Goal: Transaction & Acquisition: Book appointment/travel/reservation

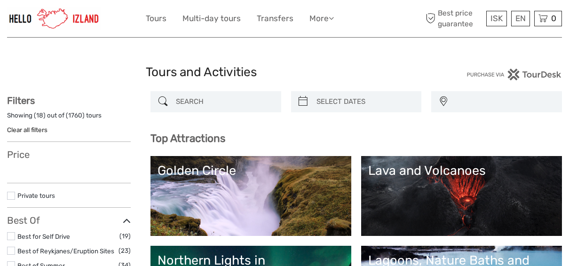
select select
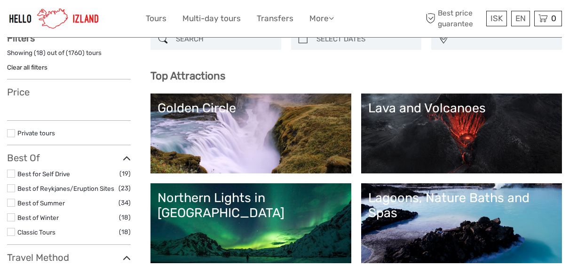
select select
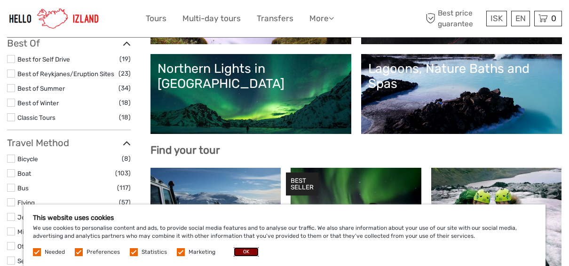
click at [243, 252] on button "OK" at bounding box center [246, 251] width 25 height 9
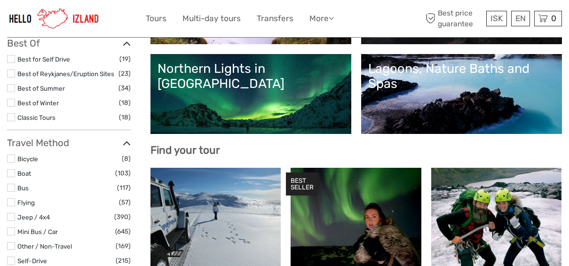
click at [11, 121] on label at bounding box center [11, 117] width 8 height 8
click at [0, 0] on input "checkbox" at bounding box center [0, 0] width 0 height 0
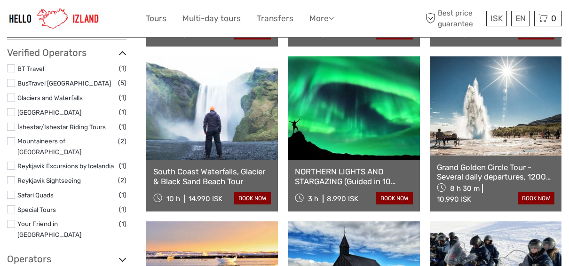
scroll to position [748, 0]
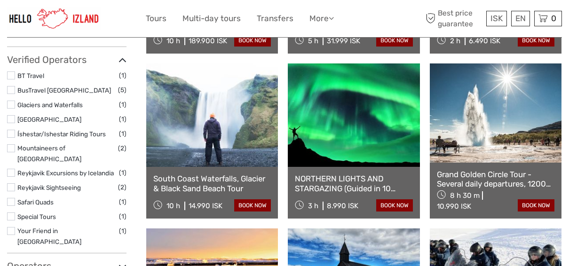
click at [479, 178] on link "Grand Golden Circle Tour - Several daily departures, 1200 departure is 7hrs and…" at bounding box center [495, 179] width 117 height 19
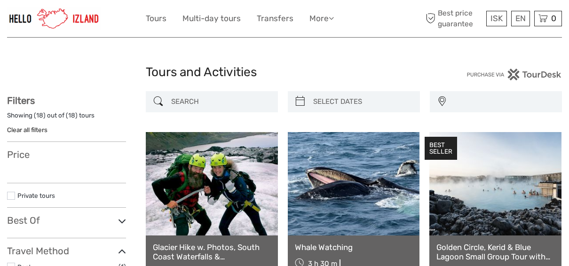
select select
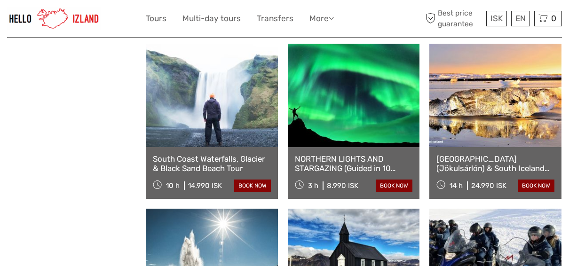
select select
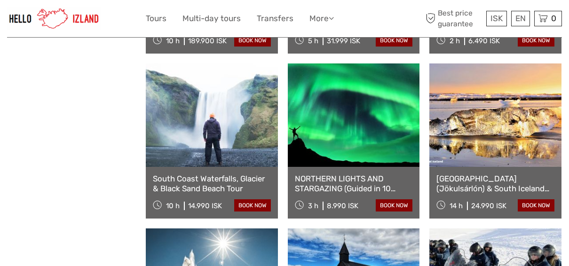
scroll to position [0, 0]
click at [486, 184] on link "[GEOGRAPHIC_DATA] (Jökulsárlón) & South Iceland Tour" at bounding box center [495, 183] width 118 height 19
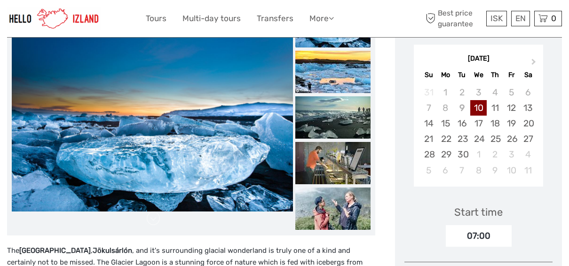
scroll to position [151, 0]
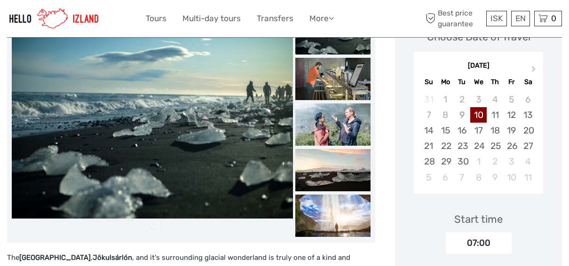
click at [533, 67] on span "Next Month" at bounding box center [533, 71] width 0 height 14
click at [446, 112] on div "6" at bounding box center [445, 115] width 16 height 16
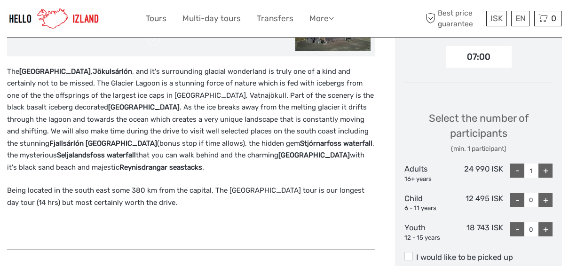
scroll to position [354, 0]
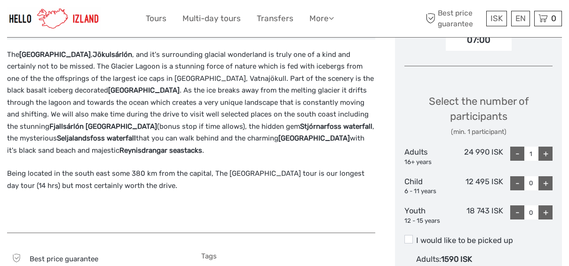
click at [547, 154] on div "+" at bounding box center [545, 154] width 14 height 14
type input "2"
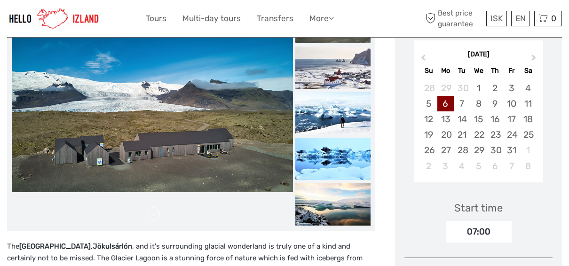
scroll to position [162, 0]
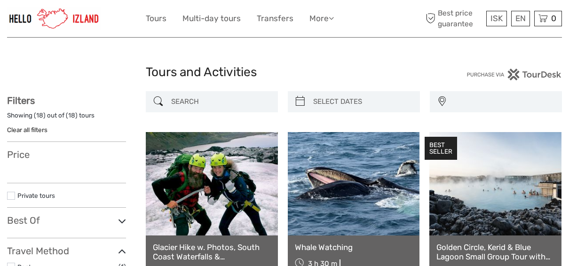
select select
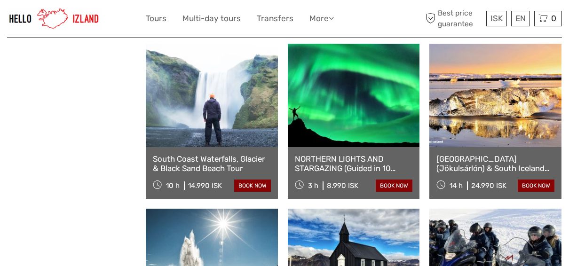
select select
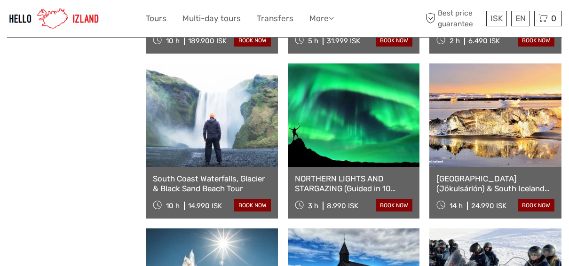
scroll to position [0, 0]
click at [206, 183] on link "South Coast Waterfalls, Glacier & Black Sand Beach Tour" at bounding box center [212, 183] width 118 height 19
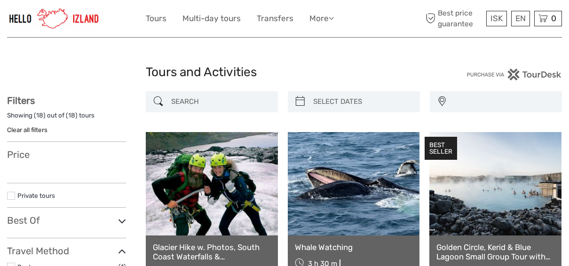
select select
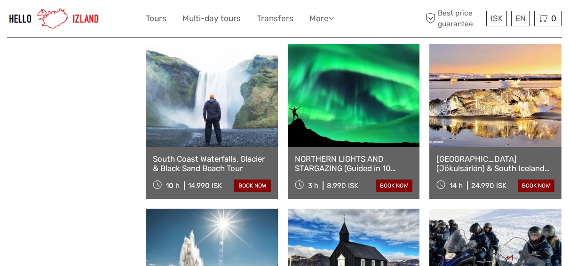
select select
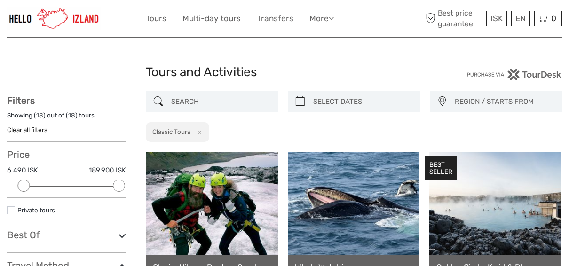
click at [327, 17] on link "More" at bounding box center [321, 19] width 24 height 14
click at [291, 60] on link "Back to Web" at bounding box center [305, 59] width 56 height 18
